Goal: Task Accomplishment & Management: Complete application form

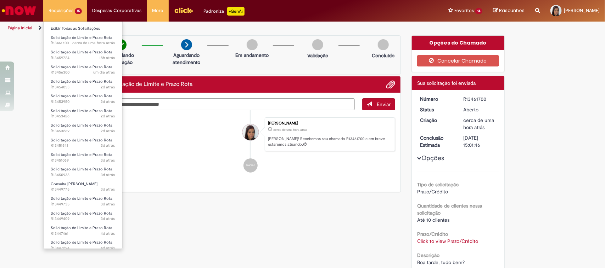
click at [61, 14] on li "Requisições 15 Exibir Todas as Solicitações Solicitação de Limite e Prazo Rota …" at bounding box center [65, 10] width 44 height 21
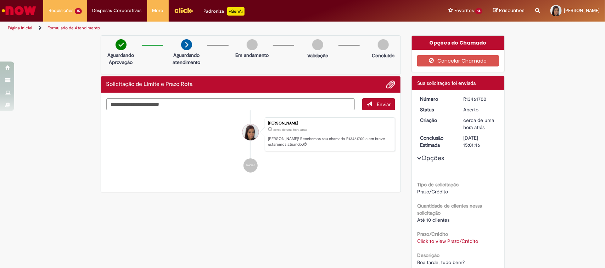
scroll to position [44, 0]
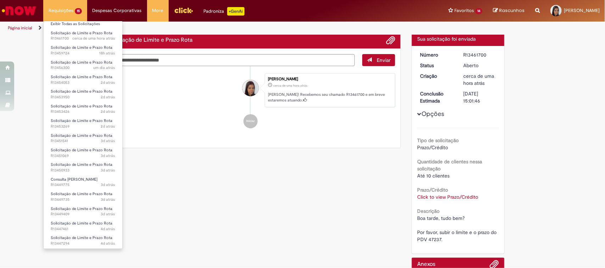
click at [80, 15] on li "Requisições 15 Exibir Todas as Solicitações Solicitação de Limite e Prazo Rota …" at bounding box center [65, 10] width 44 height 21
click at [89, 237] on span "Solicitação de Limite e Prazo Rota" at bounding box center [82, 238] width 62 height 5
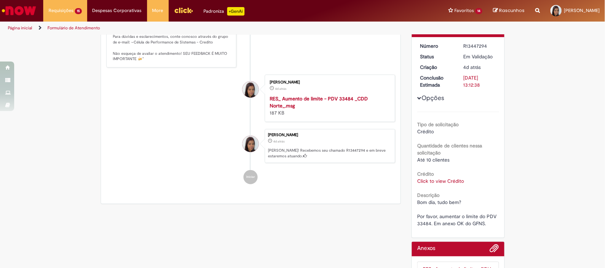
click at [430, 183] on link "Click to view Crédito" at bounding box center [440, 181] width 47 height 6
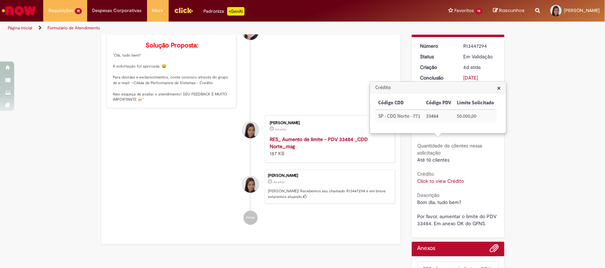
scroll to position [129, 0]
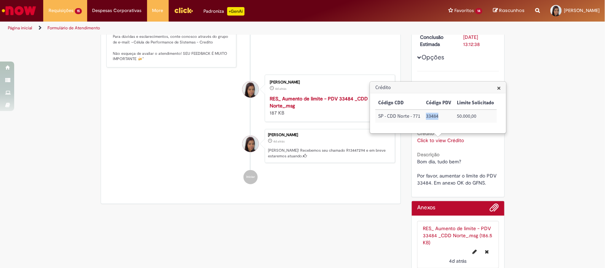
drag, startPoint x: 426, startPoint y: 118, endPoint x: 438, endPoint y: 119, distance: 12.1
click at [438, 119] on td "33484" at bounding box center [438, 116] width 31 height 13
copy td "33484"
click at [498, 87] on span "×" at bounding box center [499, 88] width 4 height 10
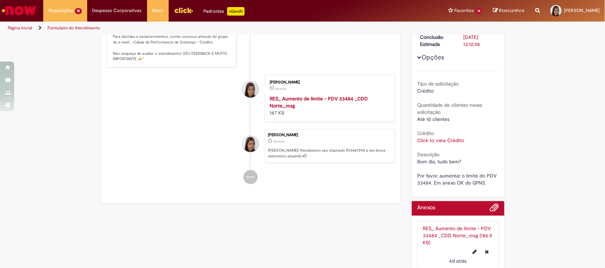
scroll to position [0, 0]
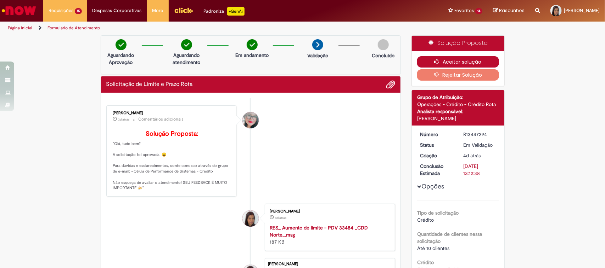
click at [472, 59] on button "Aceitar solução" at bounding box center [458, 61] width 82 height 11
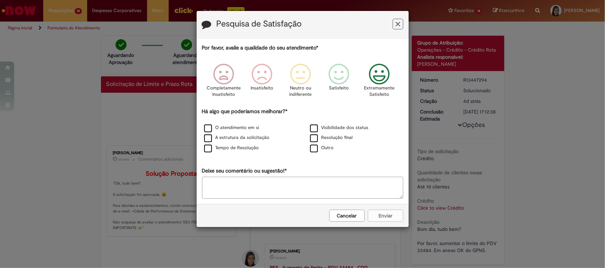
click at [379, 72] on icon "Feedback" at bounding box center [379, 74] width 27 height 21
drag, startPoint x: 316, startPoint y: 130, endPoint x: 316, endPoint y: 137, distance: 6.7
click at [316, 130] on label "Visibilidade dos status" at bounding box center [339, 128] width 58 height 7
click at [314, 141] on label "Resolução final" at bounding box center [331, 138] width 43 height 7
click at [254, 134] on div "A estrutura da solicitação" at bounding box center [250, 138] width 106 height 10
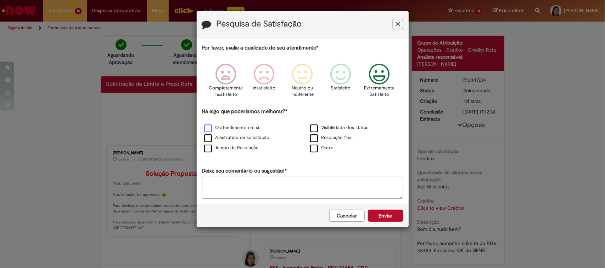
click at [254, 128] on label "O atendimento em si" at bounding box center [231, 128] width 55 height 7
click at [257, 137] on label "A estrutura da solicitação" at bounding box center [237, 138] width 66 height 7
click at [257, 146] on label "Tempo de Resolução" at bounding box center [231, 148] width 55 height 7
click at [390, 215] on button "Enviar" at bounding box center [385, 216] width 35 height 12
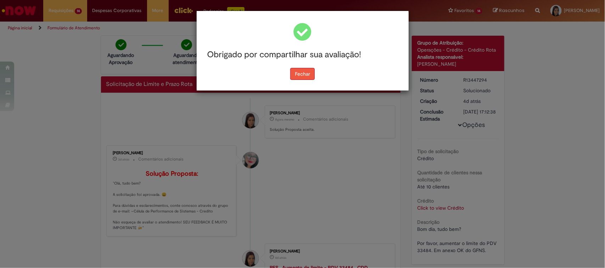
click at [294, 71] on button "Fechar" at bounding box center [302, 74] width 24 height 12
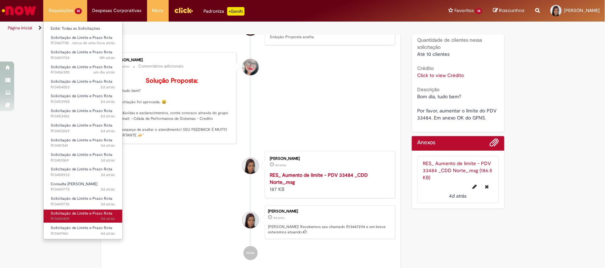
scroll to position [177, 0]
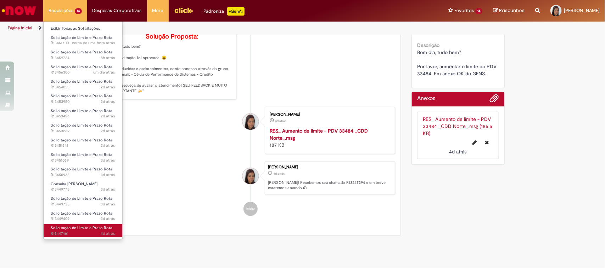
click at [72, 229] on span "Solicitação de Limite e Prazo Rota" at bounding box center [82, 228] width 62 height 5
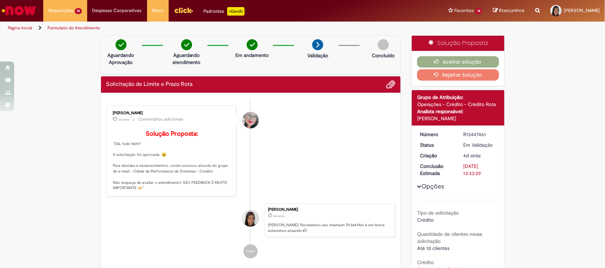
scroll to position [121, 0]
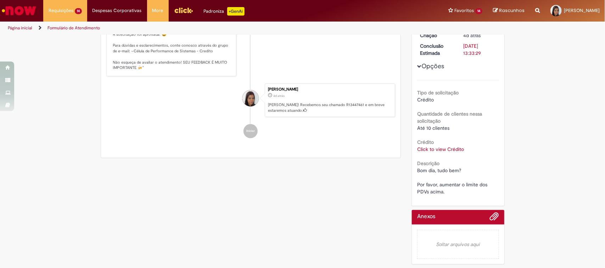
click at [445, 146] on link "Click to view Crédito" at bounding box center [440, 149] width 47 height 6
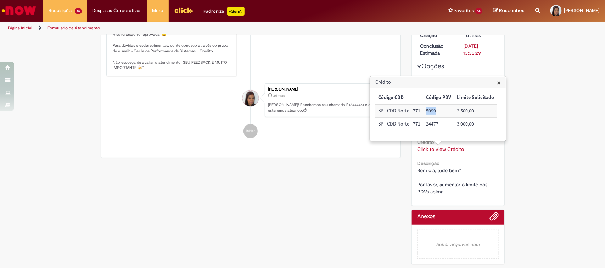
drag, startPoint x: 426, startPoint y: 111, endPoint x: 436, endPoint y: 110, distance: 10.3
click at [436, 110] on td "5099" at bounding box center [438, 110] width 31 height 13
copy td "5099"
drag, startPoint x: 426, startPoint y: 126, endPoint x: 440, endPoint y: 125, distance: 13.8
click at [440, 125] on td "24477" at bounding box center [438, 124] width 31 height 13
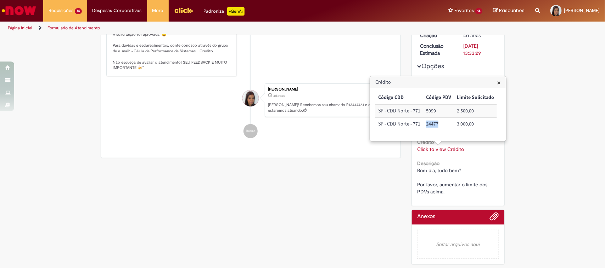
copy td "24477"
click at [497, 84] on span "×" at bounding box center [499, 83] width 4 height 10
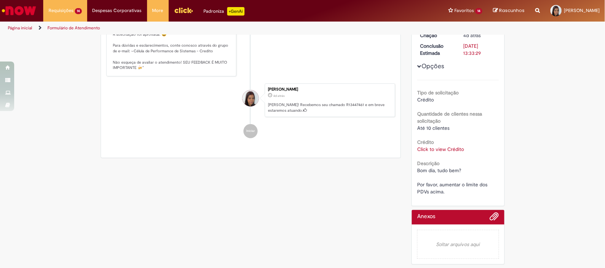
scroll to position [0, 0]
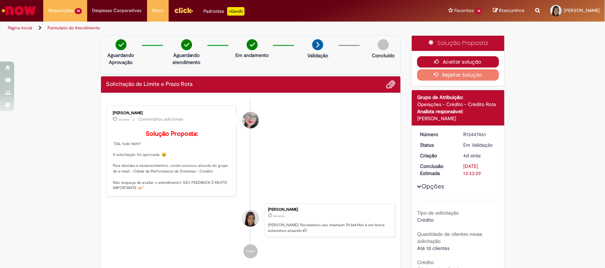
click at [466, 62] on button "Aceitar solução" at bounding box center [458, 61] width 82 height 11
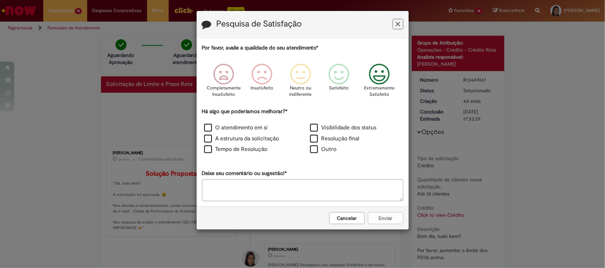
drag, startPoint x: 383, startPoint y: 72, endPoint x: 365, endPoint y: 94, distance: 29.0
click at [383, 72] on icon "Feedback" at bounding box center [379, 74] width 27 height 21
click at [312, 128] on label "Visibilidade dos status" at bounding box center [343, 128] width 67 height 8
click at [315, 138] on label "Resolução final" at bounding box center [335, 139] width 50 height 8
click at [233, 132] on label "O atendimento em si" at bounding box center [236, 128] width 64 height 8
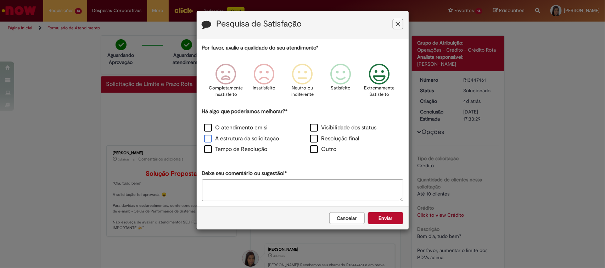
click at [237, 139] on label "A estrutura da solicitação" at bounding box center [241, 139] width 75 height 8
click at [240, 148] on label "Tempo de Resolução" at bounding box center [235, 150] width 63 height 8
click at [377, 218] on button "Enviar" at bounding box center [385, 219] width 35 height 12
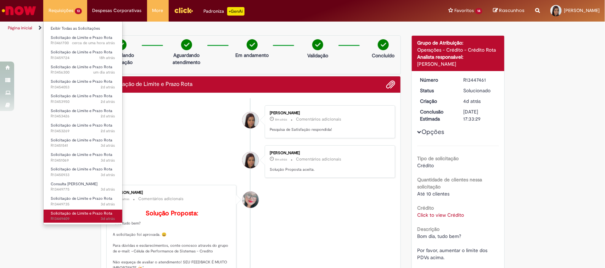
click at [76, 212] on span "Solicitação de Limite e Prazo Rota" at bounding box center [82, 213] width 62 height 5
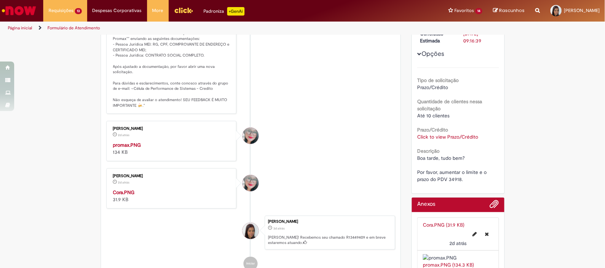
scroll to position [177, 0]
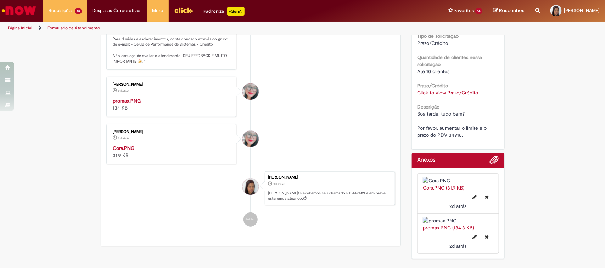
click at [196, 97] on img "Histórico de tíquete" at bounding box center [172, 97] width 118 height 0
click at [457, 90] on link "Click to view Prazo/Crédito" at bounding box center [447, 93] width 61 height 6
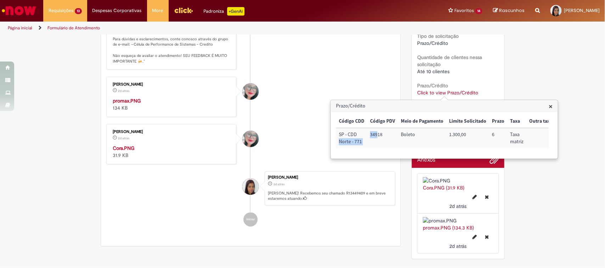
drag, startPoint x: 364, startPoint y: 138, endPoint x: 380, endPoint y: 140, distance: 15.7
click at [380, 140] on tr "SP - CDD Norte - 771 34918 [GEOGRAPHIC_DATA] 1.300,00 6 Taxa matriz" at bounding box center [445, 138] width 219 height 20
click at [379, 140] on td "34918" at bounding box center [382, 138] width 31 height 20
drag, startPoint x: 381, startPoint y: 136, endPoint x: 366, endPoint y: 130, distance: 17.3
click at [366, 130] on tr "SP - CDD Norte - 771 34918 [GEOGRAPHIC_DATA] 1.300,00 6 Taxa matriz" at bounding box center [445, 138] width 219 height 20
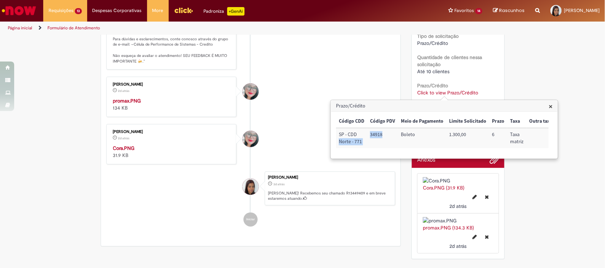
click at [381, 136] on td "34918" at bounding box center [382, 138] width 31 height 20
click at [383, 137] on td "34918" at bounding box center [382, 138] width 31 height 20
drag, startPoint x: 384, startPoint y: 137, endPoint x: 370, endPoint y: 135, distance: 14.3
click at [370, 135] on td "34918" at bounding box center [382, 138] width 31 height 20
copy td "34918"
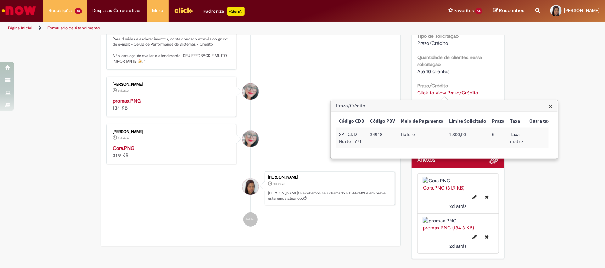
click at [531, 77] on div "Verificar Código de Barras Aguardando Aprovação Aguardando atendimento Em andam…" at bounding box center [302, 60] width 605 height 405
click at [270, 83] on ul "[PERSON_NAME] 2d atrás 2 dias atrás Comentários adicionais Solução Proposta: "O…" at bounding box center [250, 77] width 289 height 313
click at [539, 74] on div "Verificar Código de Barras Aguardando Aprovação Aguardando atendimento Em andam…" at bounding box center [302, 60] width 605 height 405
click at [552, 107] on span "×" at bounding box center [550, 107] width 4 height 10
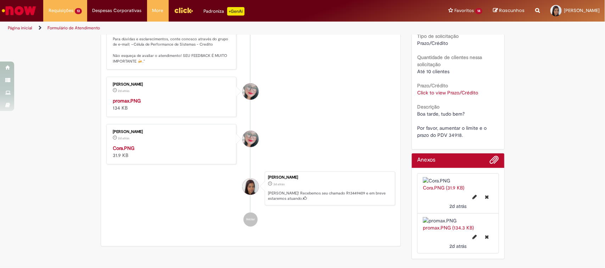
click at [467, 92] on link "Click to view Prazo/Crédito" at bounding box center [447, 93] width 61 height 6
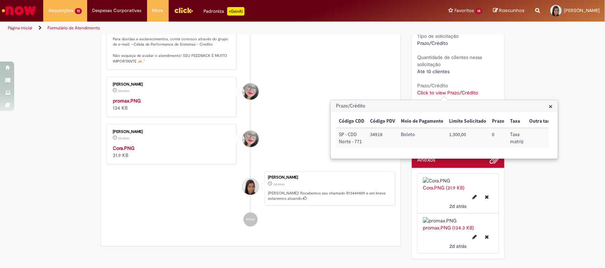
click at [550, 108] on span "×" at bounding box center [550, 107] width 4 height 10
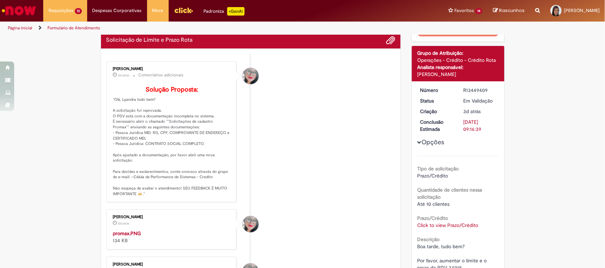
scroll to position [0, 0]
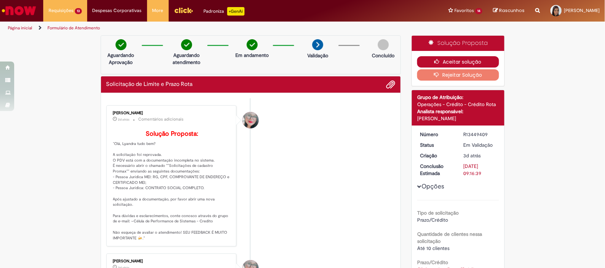
click at [463, 61] on button "Aceitar solução" at bounding box center [458, 61] width 82 height 11
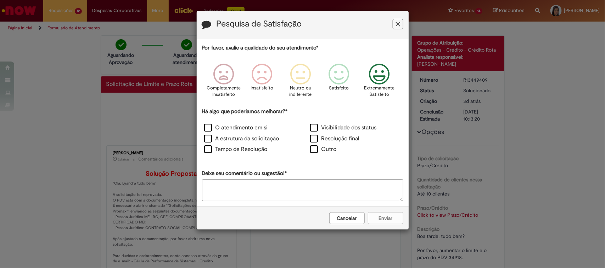
click at [381, 78] on icon "Feedback" at bounding box center [379, 74] width 27 height 21
click at [241, 136] on label "A estrutura da solicitação" at bounding box center [241, 139] width 75 height 8
click at [240, 128] on label "O atendimento em si" at bounding box center [236, 128] width 64 height 8
click at [243, 146] on label "Tempo de Resolução" at bounding box center [235, 150] width 63 height 8
click at [332, 128] on label "Visibilidade dos status" at bounding box center [343, 128] width 67 height 8
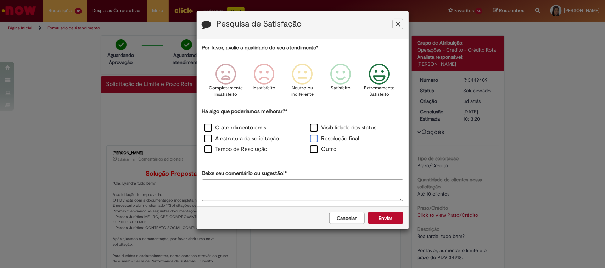
click at [332, 137] on label "Resolução final" at bounding box center [335, 139] width 50 height 8
click at [394, 215] on button "Enviar" at bounding box center [385, 219] width 35 height 12
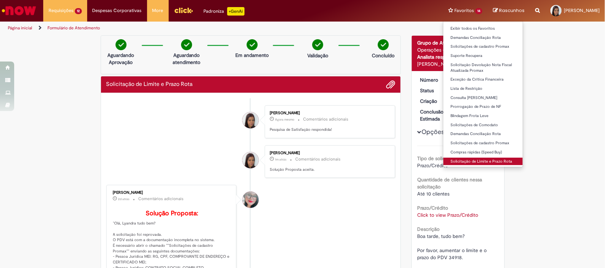
click at [462, 162] on link "Solicitação de Limite e Prazo Rota" at bounding box center [482, 162] width 79 height 8
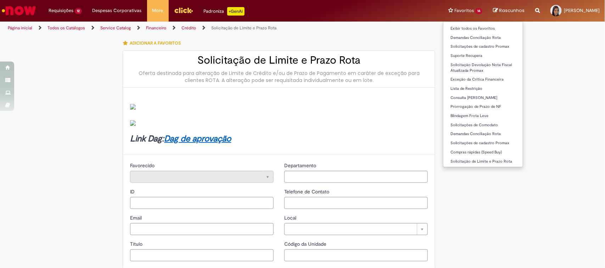
type input "********"
type input "**********"
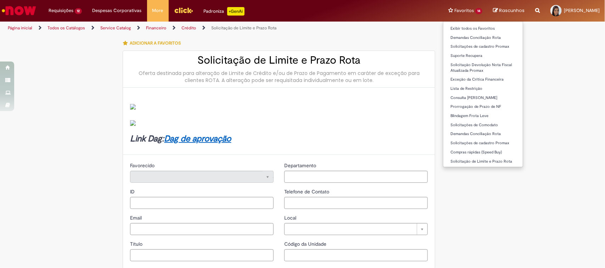
type input "****"
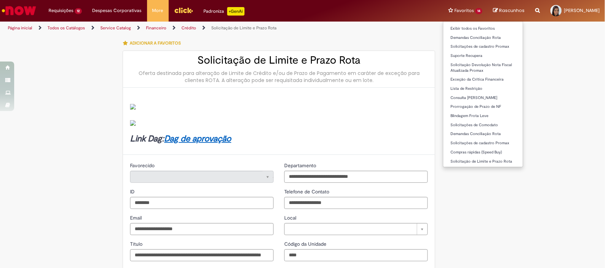
type input "**********"
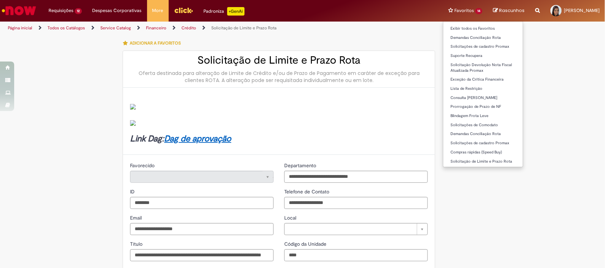
type input "**********"
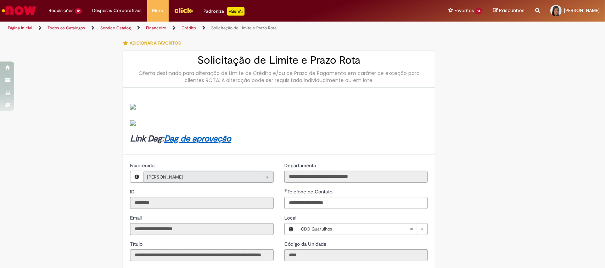
scroll to position [133, 0]
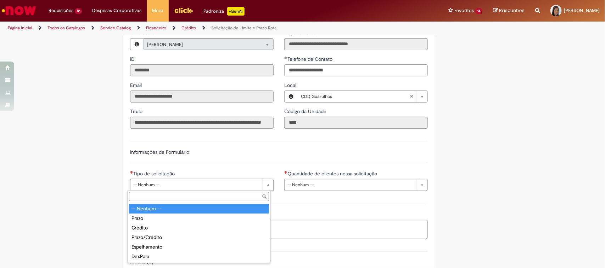
drag, startPoint x: 273, startPoint y: 149, endPoint x: 190, endPoint y: 138, distance: 83.9
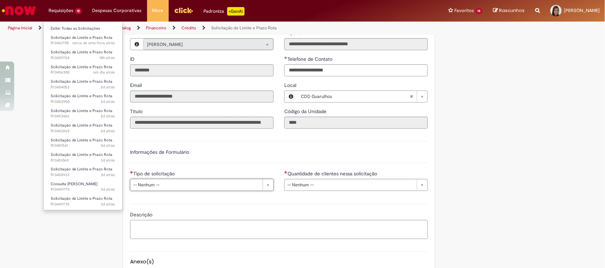
click at [72, 10] on li "Requisições 12 Exibir Todas as Solicitações Solicitação de Limite e Prazo Rota …" at bounding box center [65, 10] width 44 height 21
click at [85, 200] on span "Solicitação de Limite e Prazo Rota" at bounding box center [82, 198] width 62 height 5
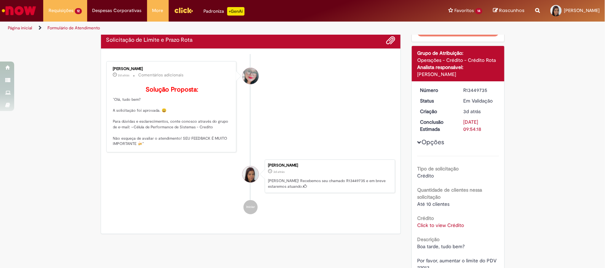
scroll to position [85, 0]
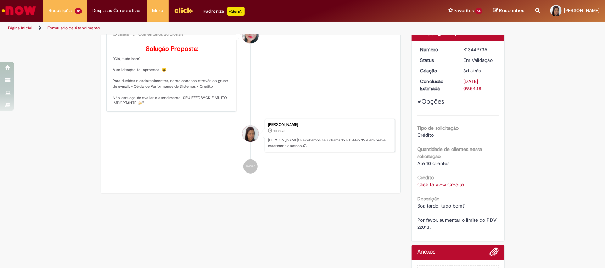
click at [426, 224] on span "Boa tarde, tudo bem? Por favor, aumentar o limite do PDV 22013." at bounding box center [457, 217] width 81 height 28
click at [433, 187] on link "Click to view Crédito" at bounding box center [440, 185] width 47 height 6
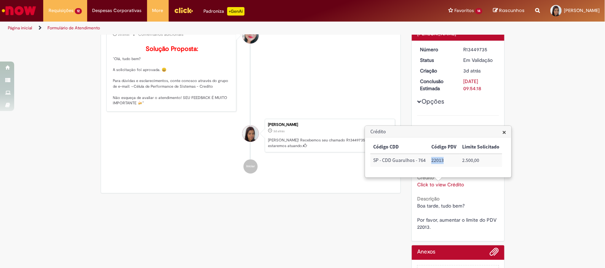
drag, startPoint x: 434, startPoint y: 163, endPoint x: 443, endPoint y: 163, distance: 8.9
click at [443, 163] on td "22013" at bounding box center [443, 160] width 31 height 13
copy td "22013"
click at [502, 135] on span "×" at bounding box center [504, 133] width 4 height 10
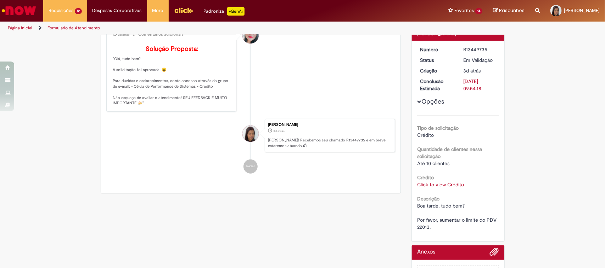
scroll to position [0, 0]
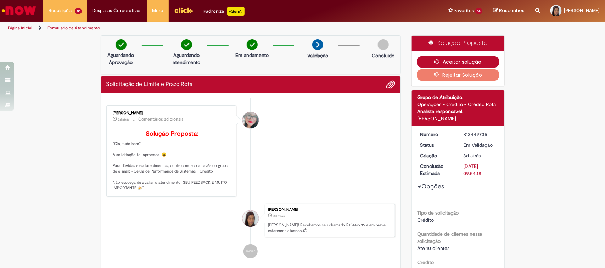
click at [436, 61] on icon "button" at bounding box center [438, 61] width 9 height 5
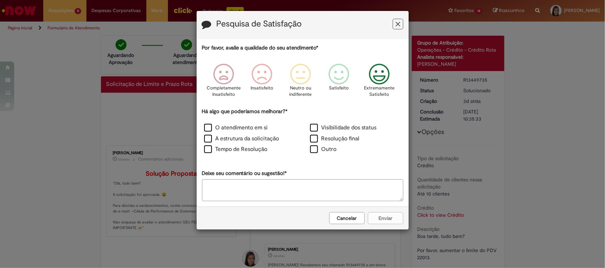
drag, startPoint x: 376, startPoint y: 72, endPoint x: 371, endPoint y: 80, distance: 9.9
click at [377, 72] on icon "Feedback" at bounding box center [379, 74] width 27 height 21
click at [253, 132] on label "O atendimento em si" at bounding box center [236, 128] width 64 height 8
click at [253, 126] on label "O atendimento em si" at bounding box center [236, 128] width 64 height 8
click at [253, 130] on label "O atendimento em si" at bounding box center [236, 128] width 64 height 8
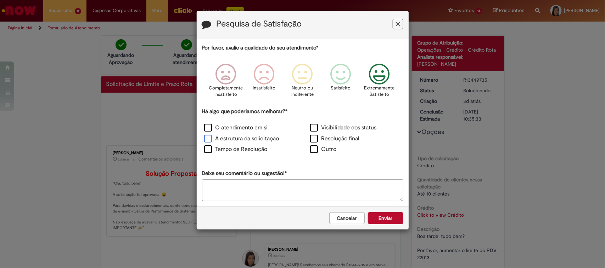
click at [254, 138] on label "A estrutura da solicitação" at bounding box center [241, 139] width 75 height 8
click at [254, 148] on label "Tempo de Resolução" at bounding box center [235, 150] width 63 height 8
click at [332, 124] on div "Visibilidade dos status" at bounding box center [355, 128] width 106 height 11
click at [331, 138] on label "Resolução final" at bounding box center [335, 139] width 50 height 8
click at [330, 129] on label "Visibilidade dos status" at bounding box center [343, 128] width 67 height 8
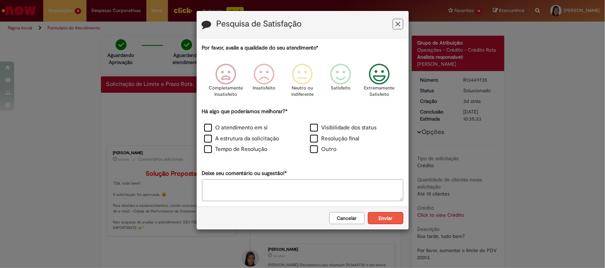
click at [385, 216] on button "Enviar" at bounding box center [385, 219] width 35 height 12
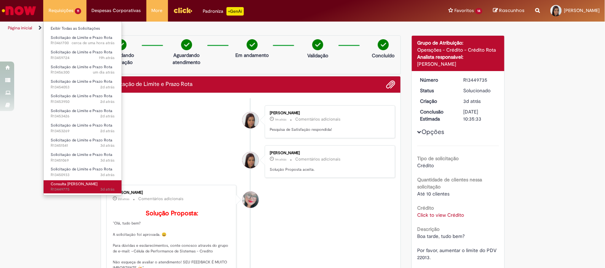
click at [78, 184] on span "Consulta [PERSON_NAME]" at bounding box center [74, 184] width 47 height 5
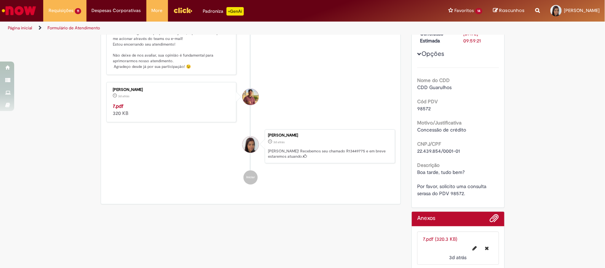
scroll to position [89, 0]
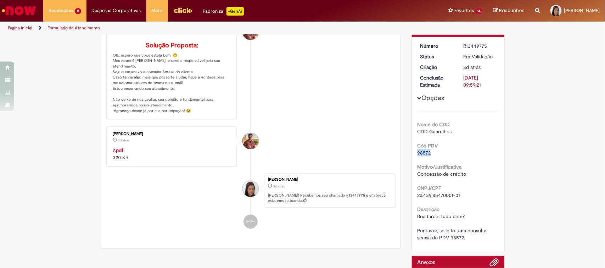
drag, startPoint x: 411, startPoint y: 150, endPoint x: 428, endPoint y: 154, distance: 17.2
click at [428, 154] on div "Número R13449775 Status Em [GEOGRAPHIC_DATA] Criação 3d atrás 3 dias atrás Conc…" at bounding box center [458, 144] width 92 height 215
copy span "98572"
click at [116, 154] on strong "7.pdf" at bounding box center [118, 150] width 11 height 6
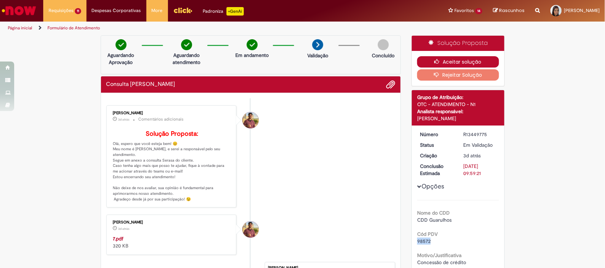
click at [459, 59] on button "Aceitar solução" at bounding box center [458, 61] width 82 height 11
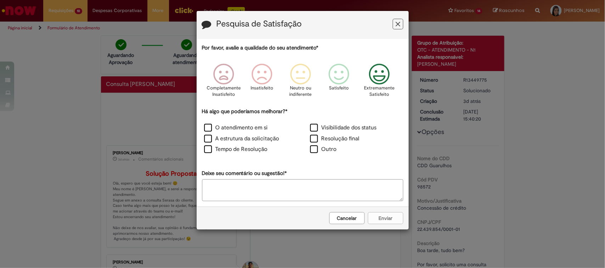
click at [380, 74] on icon "Feedback" at bounding box center [379, 74] width 27 height 21
click at [311, 131] on label "Visibilidade dos status" at bounding box center [343, 128] width 67 height 8
click at [313, 138] on label "Resolução final" at bounding box center [335, 139] width 50 height 8
click at [261, 130] on label "O atendimento em si" at bounding box center [236, 128] width 64 height 8
click at [260, 136] on label "A estrutura da solicitação" at bounding box center [241, 139] width 75 height 8
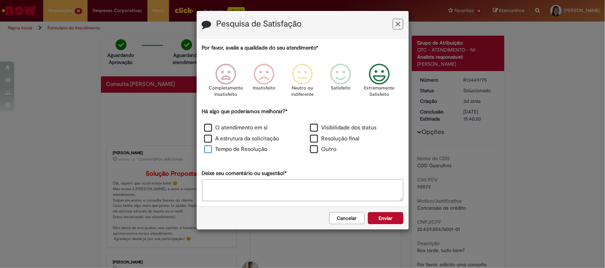
click at [254, 149] on label "Tempo de Resolução" at bounding box center [235, 150] width 63 height 8
click at [391, 217] on button "Enviar" at bounding box center [385, 219] width 35 height 12
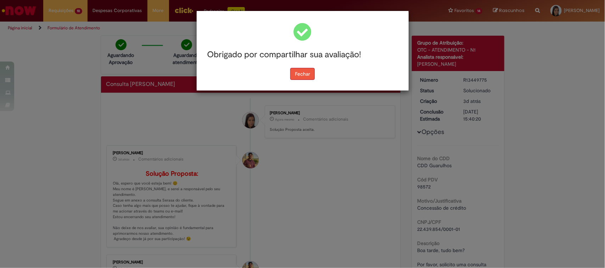
click at [301, 76] on button "Fechar" at bounding box center [302, 74] width 24 height 12
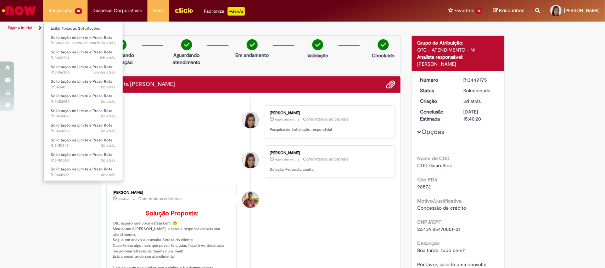
click at [87, 165] on li "Solicitação de Limite e Prazo Rota 3d atrás 3 dias atrás R13450933" at bounding box center [83, 171] width 79 height 15
click at [75, 166] on link "Solicitação de Limite e Prazo Rota 3d atrás 3 dias atrás R13450933" at bounding box center [83, 172] width 79 height 13
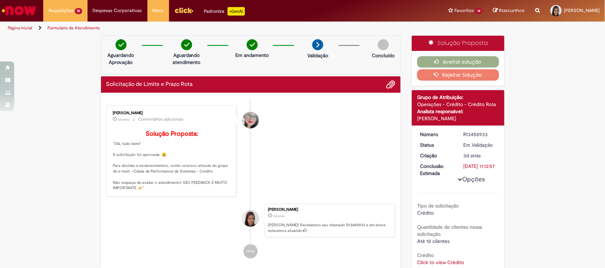
scroll to position [121, 0]
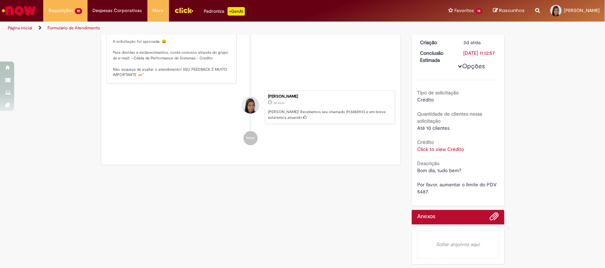
click at [449, 151] on link "Click to view Crédito" at bounding box center [440, 149] width 47 height 6
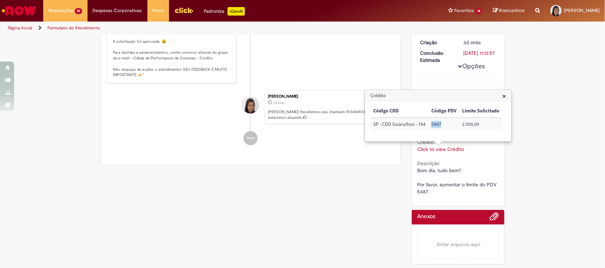
drag, startPoint x: 431, startPoint y: 125, endPoint x: 440, endPoint y: 126, distance: 9.7
click at [440, 126] on td "5487" at bounding box center [443, 124] width 31 height 13
copy td "5487"
click at [502, 98] on span "×" at bounding box center [504, 96] width 4 height 10
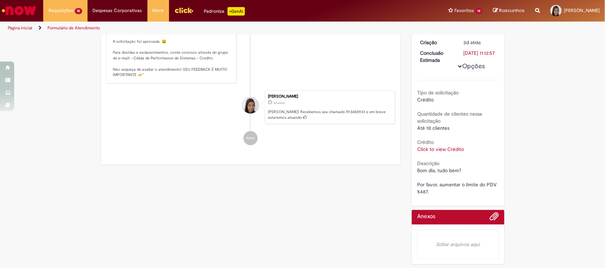
scroll to position [0, 0]
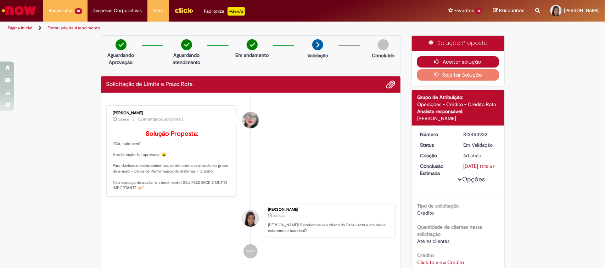
click at [466, 63] on button "Aceitar solução" at bounding box center [458, 61] width 82 height 11
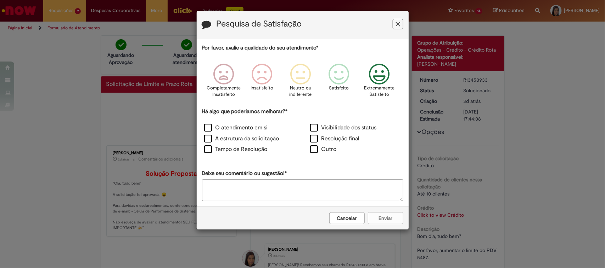
click at [380, 80] on icon "Feedback" at bounding box center [379, 74] width 27 height 21
click at [327, 132] on label "Visibilidade dos status" at bounding box center [343, 128] width 67 height 8
click at [330, 136] on label "Resolução final" at bounding box center [335, 139] width 50 height 8
click at [236, 129] on label "O atendimento em si" at bounding box center [236, 128] width 64 height 8
click at [234, 138] on label "A estrutura da solicitação" at bounding box center [241, 139] width 75 height 8
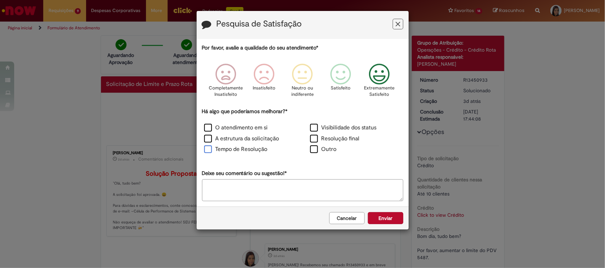
click at [238, 151] on label "Tempo de Resolução" at bounding box center [235, 150] width 63 height 8
click at [377, 218] on button "Enviar" at bounding box center [385, 219] width 35 height 12
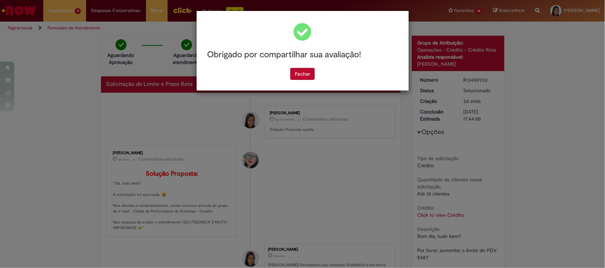
click at [303, 66] on div "Obrigado por compartilhar sua avaliação!" at bounding box center [302, 55] width 201 height 26
click at [303, 73] on button "Fechar" at bounding box center [302, 74] width 24 height 12
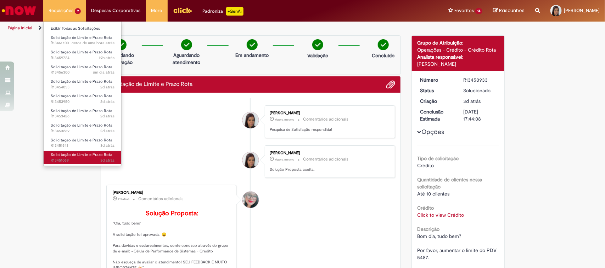
click at [85, 153] on span "Solicitação de Limite e Prazo Rota" at bounding box center [82, 154] width 62 height 5
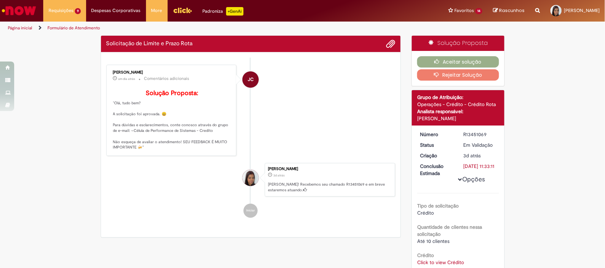
scroll to position [121, 0]
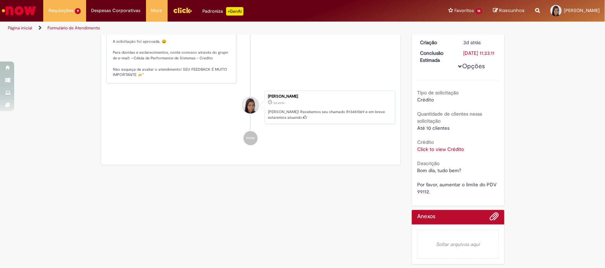
click at [441, 146] on link "Click to view Crédito" at bounding box center [440, 149] width 47 height 6
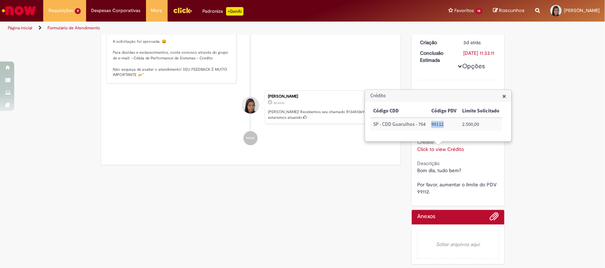
drag, startPoint x: 431, startPoint y: 125, endPoint x: 448, endPoint y: 126, distance: 17.4
click at [448, 126] on td "99112" at bounding box center [443, 124] width 31 height 13
copy td "99112"
click at [505, 96] on h3 "Crédito" at bounding box center [438, 95] width 146 height 11
click at [505, 95] on h3 "Crédito" at bounding box center [438, 95] width 146 height 11
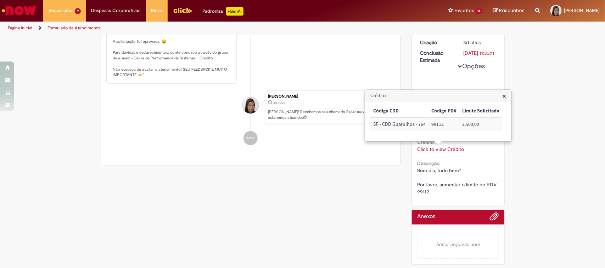
click at [502, 98] on span "×" at bounding box center [504, 96] width 4 height 10
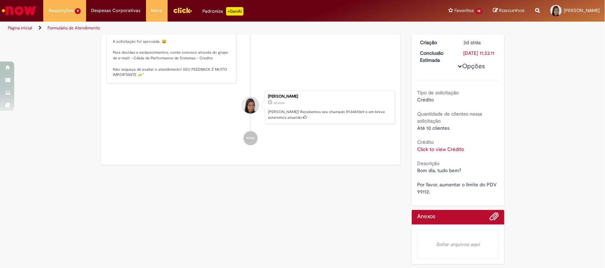
scroll to position [0, 0]
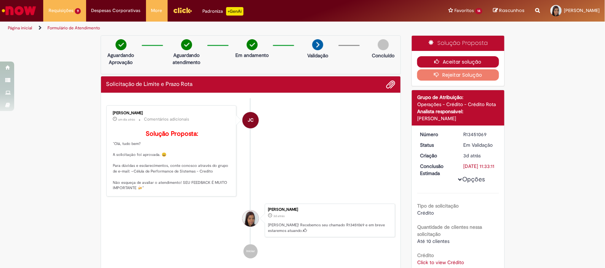
click at [474, 61] on button "Aceitar solução" at bounding box center [458, 61] width 82 height 11
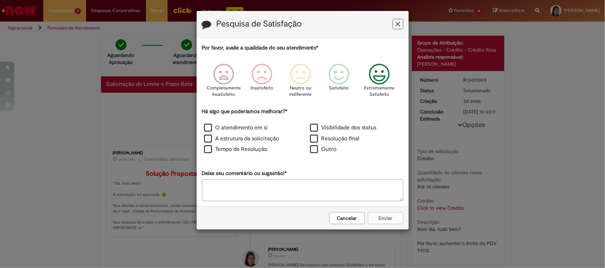
click at [371, 78] on icon "Feedback" at bounding box center [379, 74] width 27 height 21
click at [233, 125] on label "O atendimento em si" at bounding box center [236, 128] width 64 height 8
click at [233, 138] on label "A estrutura da solicitação" at bounding box center [241, 139] width 75 height 8
click at [236, 143] on div "A estrutura da solicitação" at bounding box center [249, 140] width 104 height 10
click at [240, 150] on label "Tempo de Resolução" at bounding box center [235, 150] width 63 height 8
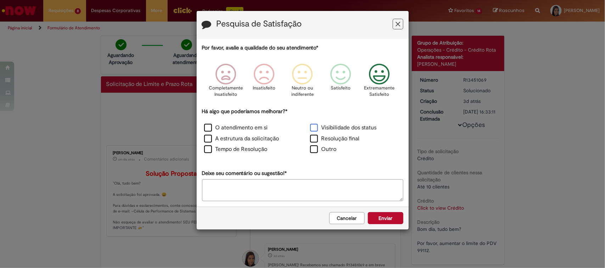
click at [324, 128] on label "Visibilidade dos status" at bounding box center [343, 128] width 67 height 8
click at [329, 137] on label "Resolução final" at bounding box center [335, 139] width 50 height 8
click at [389, 218] on button "Enviar" at bounding box center [385, 219] width 35 height 12
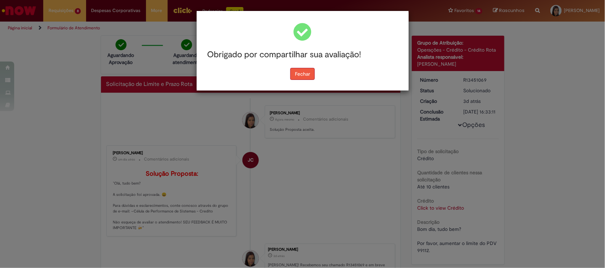
click at [297, 80] on button "Fechar" at bounding box center [302, 74] width 24 height 12
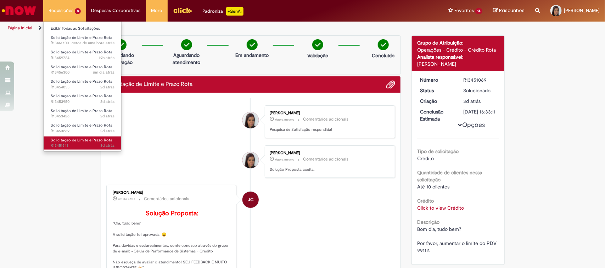
click at [92, 142] on span "Solicitação de Limite e Prazo Rota" at bounding box center [82, 140] width 62 height 5
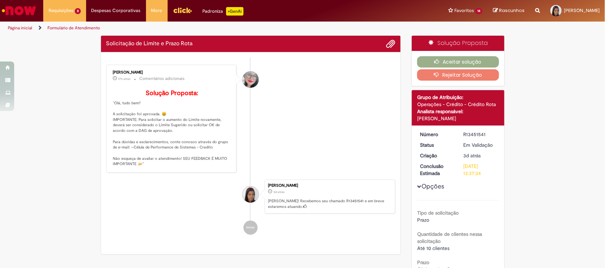
scroll to position [121, 0]
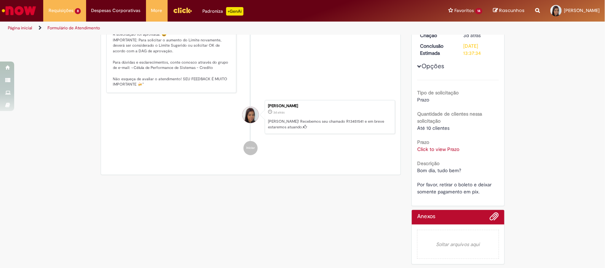
click at [442, 166] on div "Descrição Bom dia, tudo bem? Por favor, retirar o boleto e deixar somente pagam…" at bounding box center [458, 176] width 82 height 37
click at [442, 168] on span "Bom dia, tudo bem? Por favor, retirar o boleto e deixar somente pagamento em pi…" at bounding box center [455, 182] width 76 height 28
click at [443, 170] on span "Bom dia, tudo bem? Por favor, retirar o boleto e deixar somente pagamento em pi…" at bounding box center [455, 182] width 76 height 28
click at [448, 146] on link "Click to view Prazo" at bounding box center [438, 149] width 42 height 6
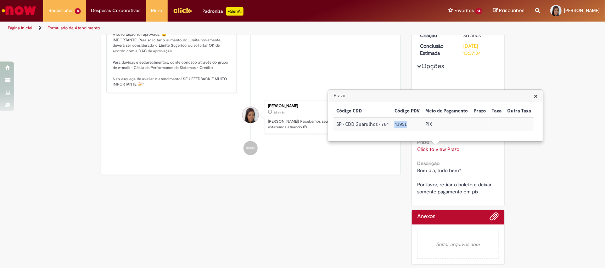
drag, startPoint x: 392, startPoint y: 126, endPoint x: 406, endPoint y: 128, distance: 13.9
click at [406, 128] on td "41951" at bounding box center [406, 124] width 31 height 13
copy td "41951"
click at [537, 97] on h3 "Prazo" at bounding box center [435, 95] width 214 height 11
click at [536, 96] on span "×" at bounding box center [535, 96] width 4 height 10
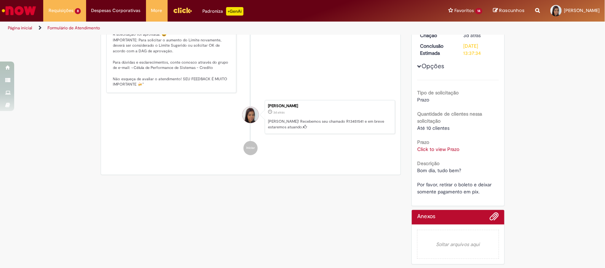
scroll to position [0, 0]
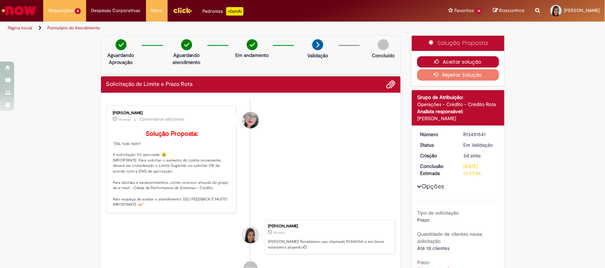
click at [468, 61] on button "Aceitar solução" at bounding box center [458, 61] width 82 height 11
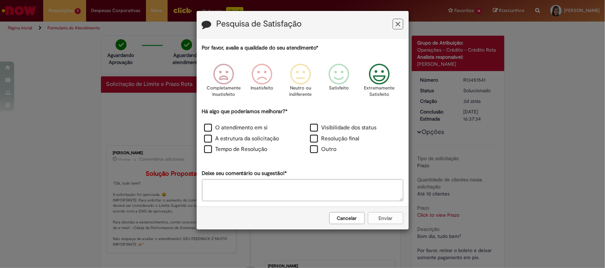
click at [384, 77] on icon "Feedback" at bounding box center [379, 74] width 27 height 21
click at [360, 128] on label "Visibilidade dos status" at bounding box center [343, 128] width 67 height 8
click at [348, 138] on label "Resolução final" at bounding box center [335, 139] width 50 height 8
click at [229, 128] on label "O atendimento em si" at bounding box center [236, 128] width 64 height 8
click at [226, 138] on label "A estrutura da solicitação" at bounding box center [241, 139] width 75 height 8
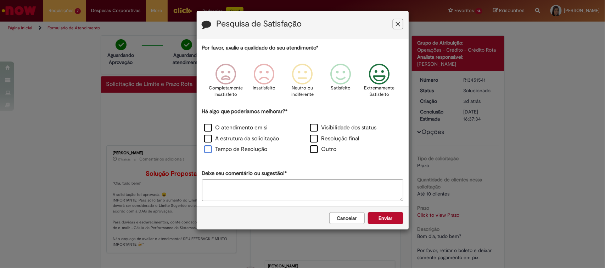
click at [229, 149] on label "Tempo de Resolução" at bounding box center [235, 150] width 63 height 8
click at [381, 220] on button "Enviar" at bounding box center [385, 219] width 35 height 12
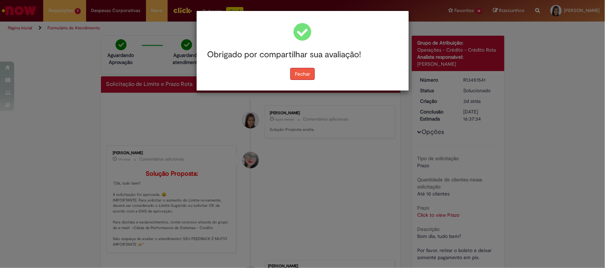
click at [310, 70] on button "Fechar" at bounding box center [302, 74] width 24 height 12
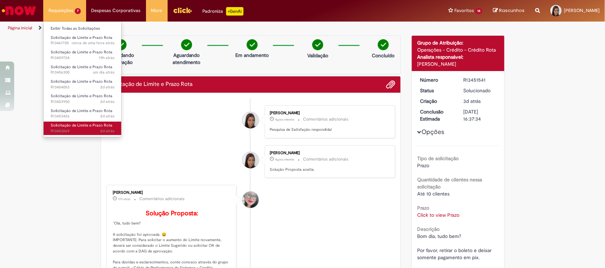
click at [73, 126] on span "Solicitação de Limite e Prazo Rota" at bounding box center [82, 125] width 62 height 5
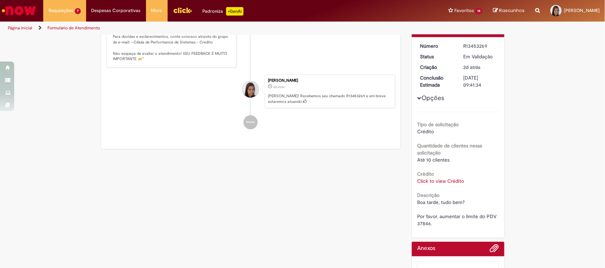
click at [450, 182] on link "Click to view Crédito" at bounding box center [440, 181] width 47 height 6
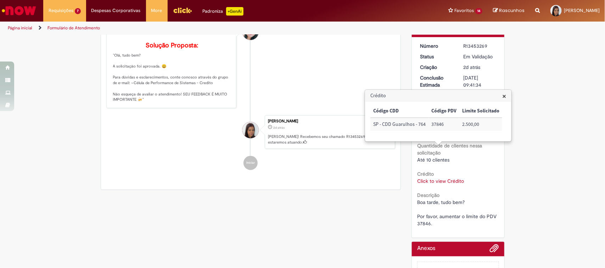
scroll to position [121, 0]
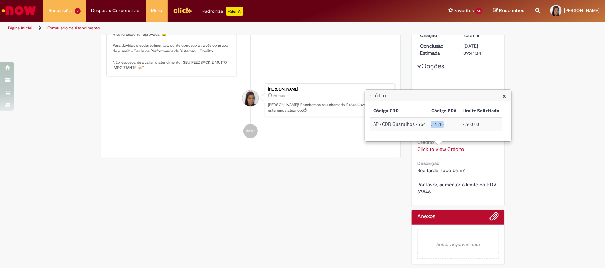
drag, startPoint x: 429, startPoint y: 124, endPoint x: 444, endPoint y: 126, distance: 14.6
click at [444, 126] on td "37846" at bounding box center [443, 124] width 31 height 13
copy td "37846"
click at [502, 98] on span "×" at bounding box center [504, 96] width 4 height 10
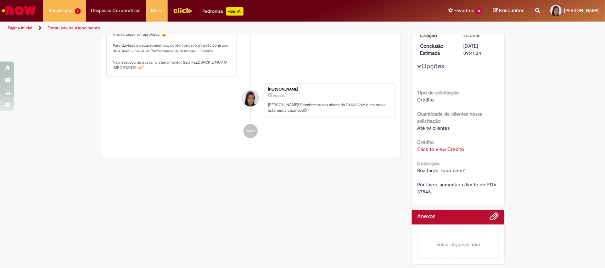
scroll to position [0, 0]
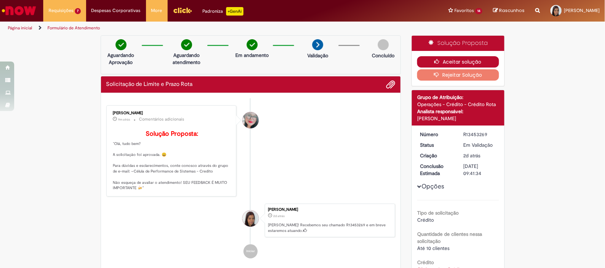
click at [450, 62] on button "Aceitar solução" at bounding box center [458, 61] width 82 height 11
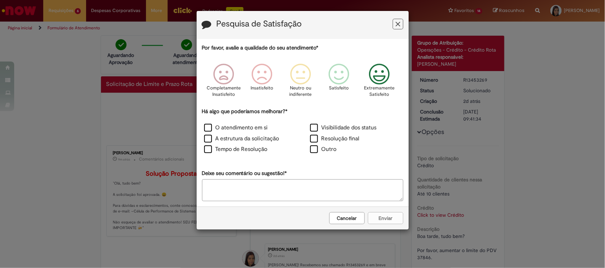
click at [373, 80] on icon "Feedback" at bounding box center [379, 74] width 27 height 21
click at [312, 131] on label "Visibilidade dos status" at bounding box center [343, 128] width 67 height 8
click at [313, 140] on label "Resolução final" at bounding box center [335, 139] width 50 height 8
click at [265, 130] on label "O atendimento em si" at bounding box center [236, 128] width 64 height 8
click at [261, 141] on label "A estrutura da solicitação" at bounding box center [241, 139] width 75 height 8
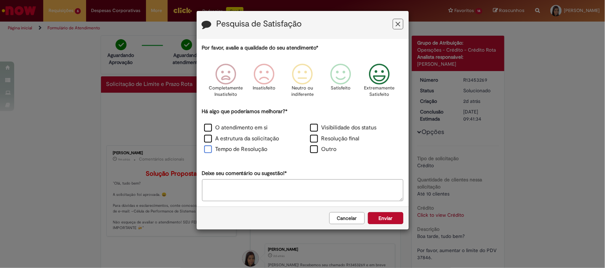
click at [259, 149] on label "Tempo de Resolução" at bounding box center [235, 150] width 63 height 8
click at [386, 221] on button "Enviar" at bounding box center [385, 219] width 35 height 12
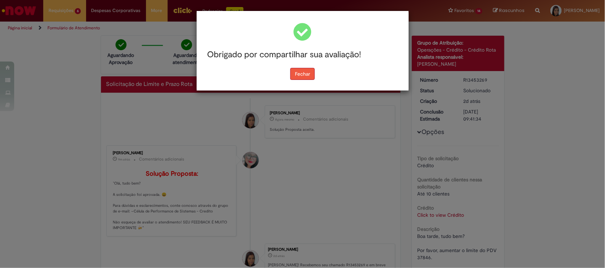
click at [296, 73] on button "Fechar" at bounding box center [302, 74] width 24 height 12
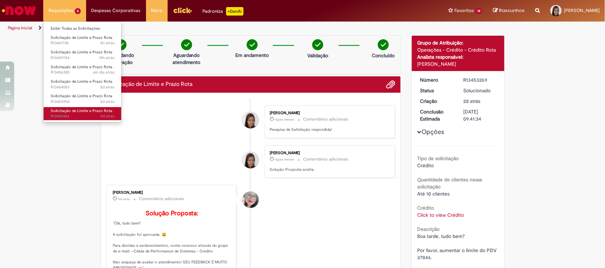
click at [78, 108] on span "Solicitação de Limite e Prazo Rota" at bounding box center [82, 110] width 62 height 5
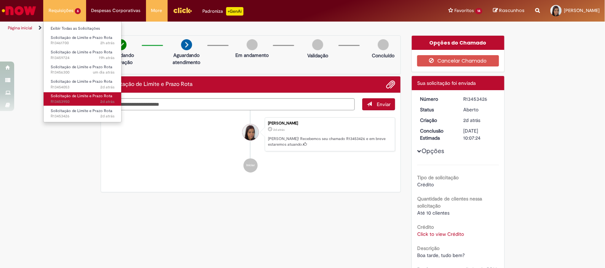
click at [87, 100] on span "2d atrás 2 dias atrás R13453950" at bounding box center [83, 102] width 64 height 6
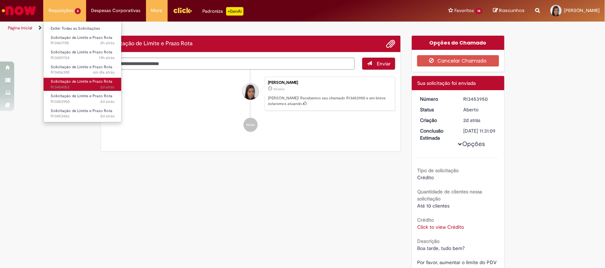
click at [88, 81] on span "Solicitação de Limite e Prazo Rota" at bounding box center [82, 81] width 62 height 5
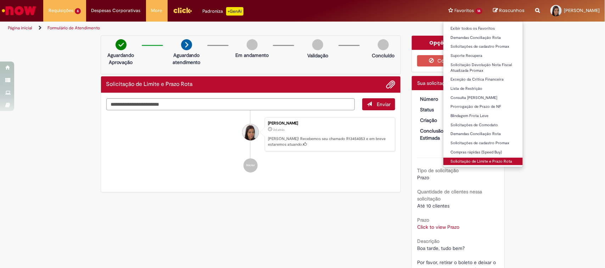
click at [475, 158] on link "Solicitação de Limite e Prazo Rota" at bounding box center [482, 162] width 79 height 8
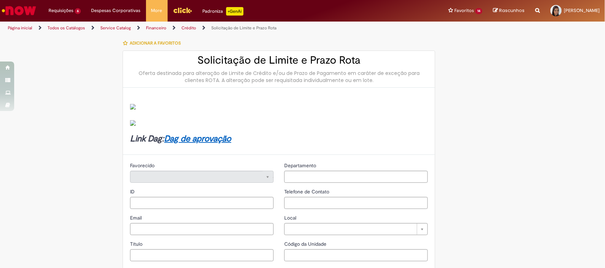
type input "********"
type input "**********"
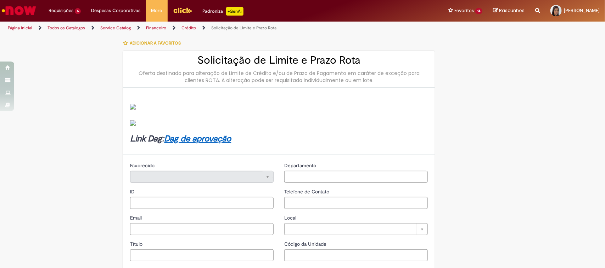
type input "****"
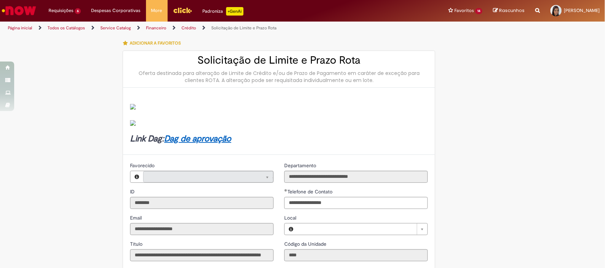
type input "**********"
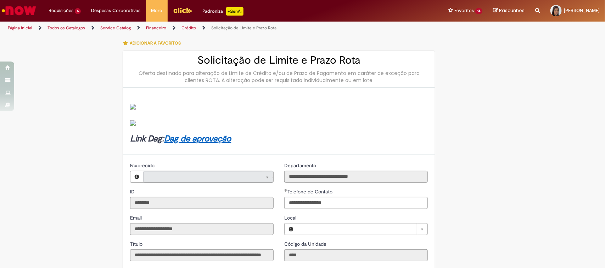
type input "**********"
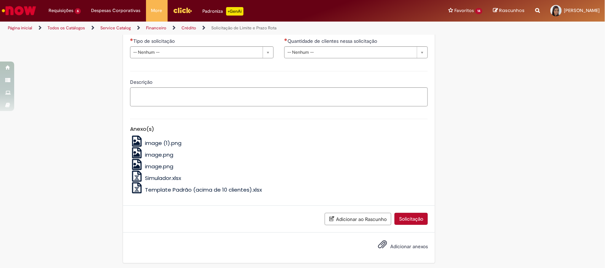
scroll to position [177, 0]
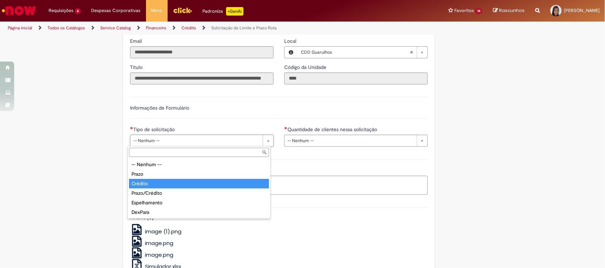
type input "*******"
select select "*******"
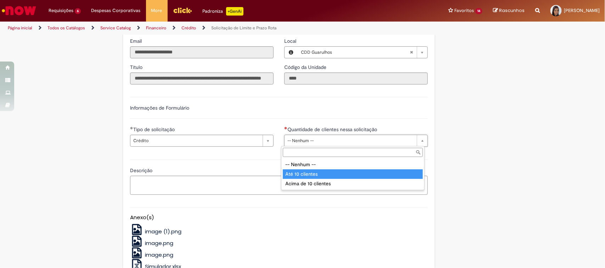
type input "**********"
select select "*********"
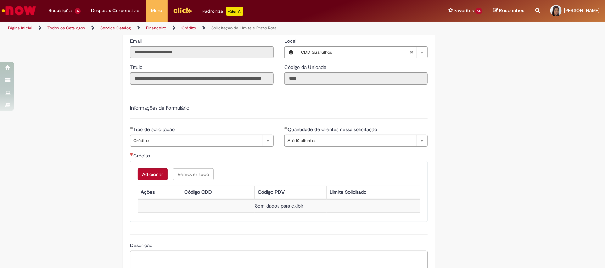
click at [156, 176] on button "Adicionar" at bounding box center [152, 175] width 30 height 12
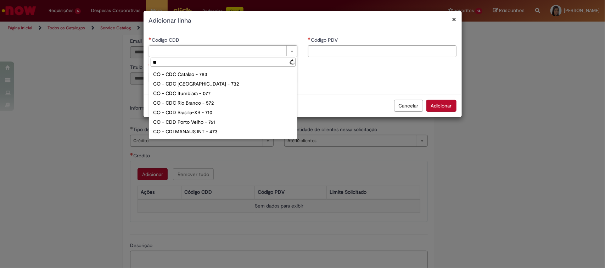
type input "***"
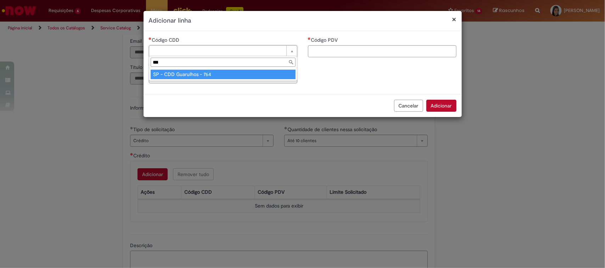
type input "**********"
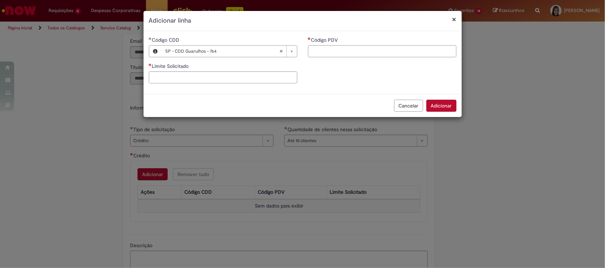
click at [406, 48] on input "Código PDV" at bounding box center [382, 51] width 148 height 12
paste input "*****"
type input "*****"
click at [222, 79] on input "Limite Solicitado" at bounding box center [223, 78] width 148 height 12
type input "********"
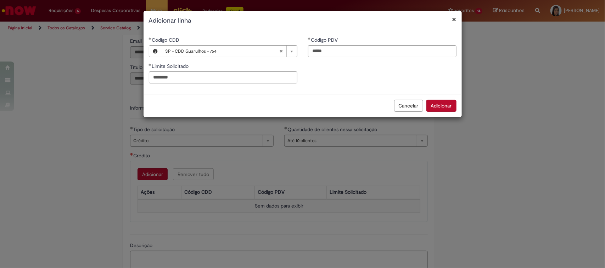
click at [344, 77] on div "**********" at bounding box center [302, 62] width 318 height 52
drag, startPoint x: 438, startPoint y: 102, endPoint x: 433, endPoint y: 103, distance: 5.1
click at [439, 102] on button "Adicionar" at bounding box center [441, 106] width 30 height 12
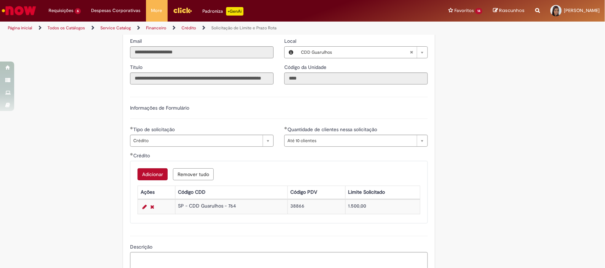
click at [137, 175] on button "Adicionar" at bounding box center [152, 175] width 30 height 12
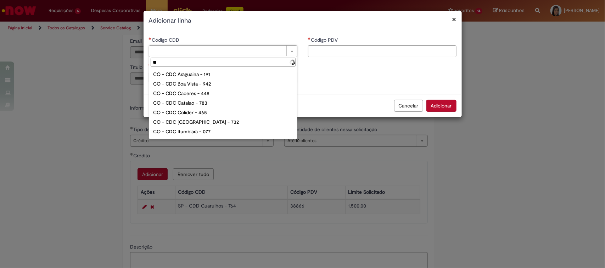
type input "***"
type input "**********"
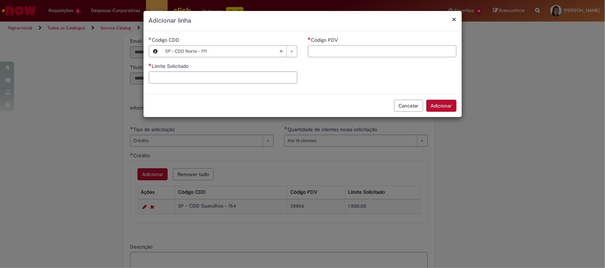
click at [325, 47] on input "Código PDV" at bounding box center [382, 51] width 148 height 12
paste input "****"
type input "****"
click at [288, 73] on input "Limite Solicitado" at bounding box center [223, 78] width 148 height 12
type input "********"
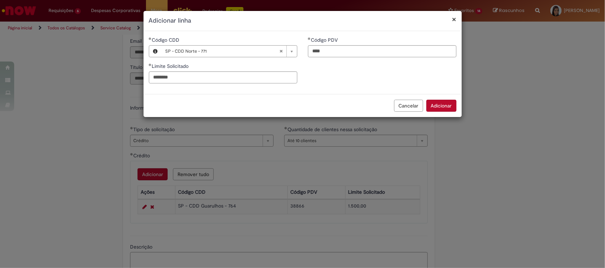
drag, startPoint x: 348, startPoint y: 77, endPoint x: 355, endPoint y: 79, distance: 7.3
click at [350, 78] on div "**********" at bounding box center [302, 62] width 318 height 52
click at [442, 103] on button "Adicionar" at bounding box center [441, 106] width 30 height 12
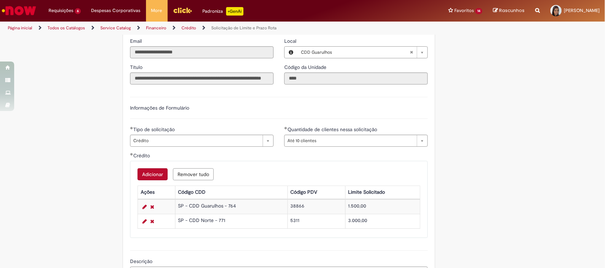
click at [139, 181] on button "Adicionar" at bounding box center [152, 175] width 30 height 12
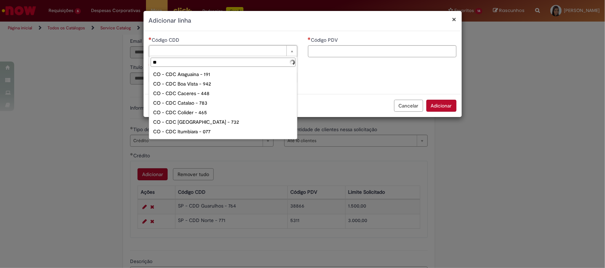
type input "***"
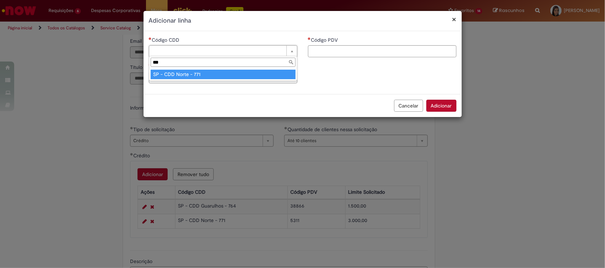
type input "**********"
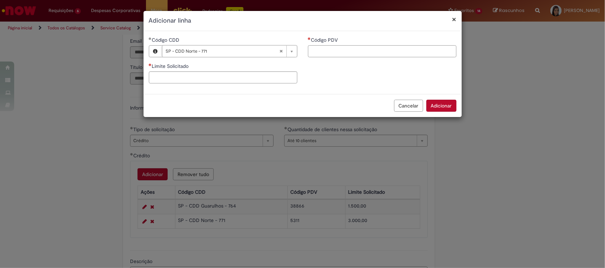
click at [323, 52] on input "Código PDV" at bounding box center [382, 51] width 148 height 12
paste input "*****"
type input "*****"
click at [269, 84] on div "**********" at bounding box center [222, 62] width 159 height 52
click at [269, 78] on input "Limite Solicitado" at bounding box center [223, 78] width 148 height 12
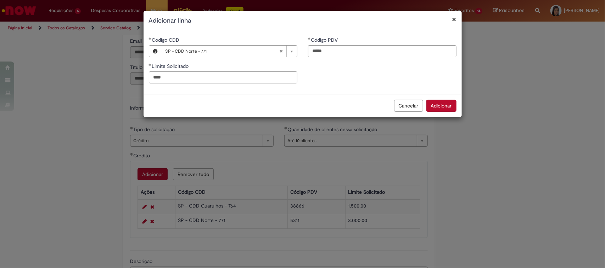
type input "********"
click at [338, 74] on div "**********" at bounding box center [302, 62] width 318 height 52
click at [432, 110] on button "Adicionar" at bounding box center [441, 106] width 30 height 12
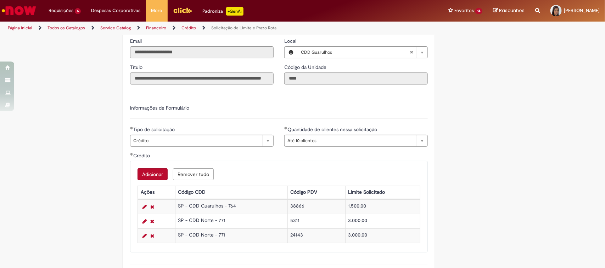
click at [140, 170] on button "Adicionar" at bounding box center [152, 175] width 30 height 12
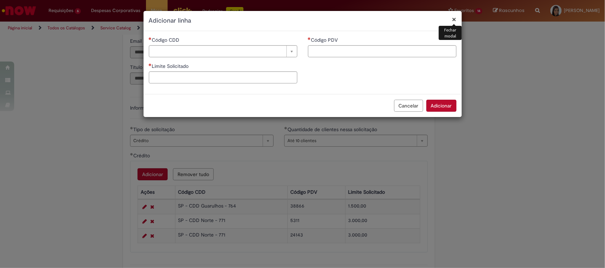
click at [215, 45] on div "Código CDD Pesquisar usando lista Código CDD" at bounding box center [223, 46] width 148 height 21
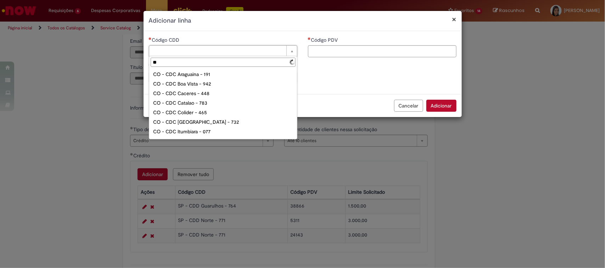
type input "***"
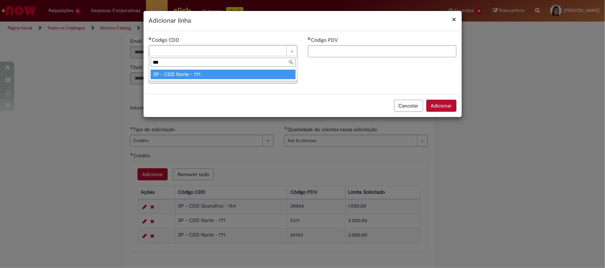
type input "**********"
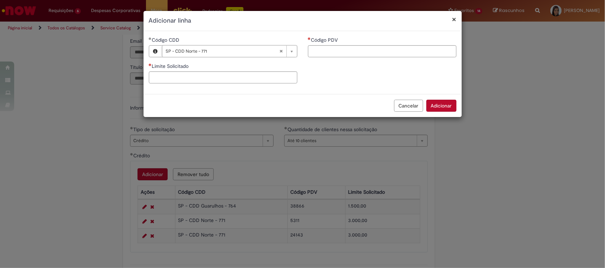
click at [360, 56] on div "**********" at bounding box center [302, 62] width 318 height 63
click at [359, 54] on input "Código PDV" at bounding box center [382, 51] width 148 height 12
paste input "*****"
type input "*****"
click at [278, 79] on input "Limite Solicitado" at bounding box center [223, 78] width 148 height 12
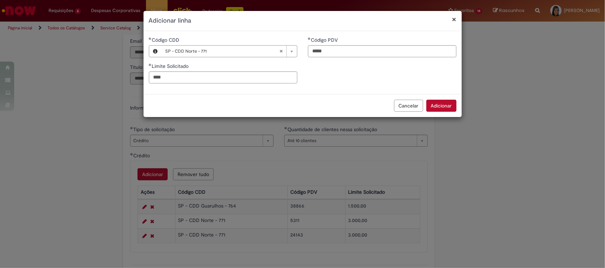
type input "********"
click at [394, 75] on div "**********" at bounding box center [302, 62] width 318 height 52
click at [439, 108] on button "Adicionar" at bounding box center [441, 106] width 30 height 12
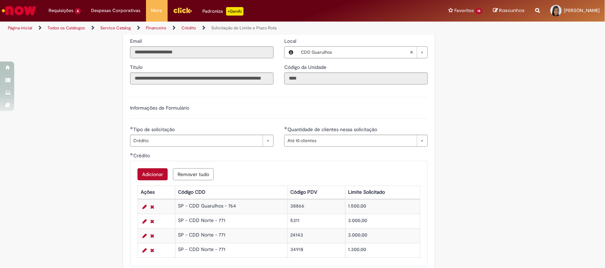
click at [146, 174] on button "Adicionar" at bounding box center [152, 175] width 30 height 12
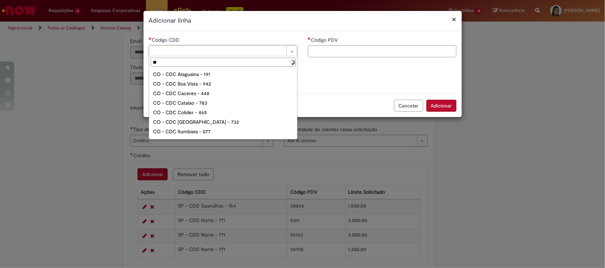
type input "***"
type input "**********"
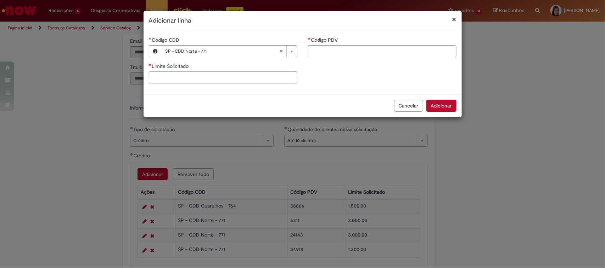
click at [319, 50] on input "Código PDV" at bounding box center [382, 51] width 148 height 12
paste input "*****"
type input "*****"
click at [283, 78] on input "Limite Solicitado" at bounding box center [223, 78] width 148 height 12
type input "********"
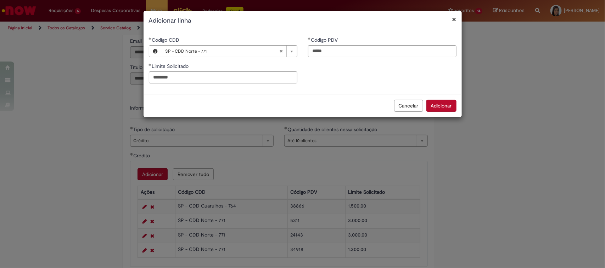
click at [336, 76] on div "**********" at bounding box center [302, 62] width 318 height 52
click at [436, 106] on button "Adicionar" at bounding box center [441, 106] width 30 height 12
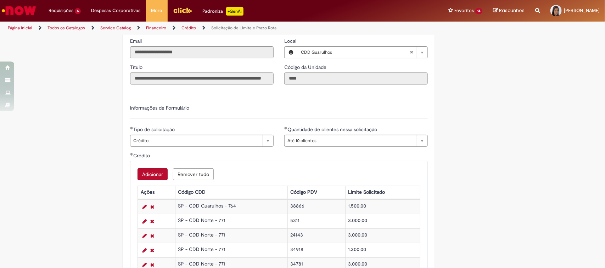
scroll to position [310, 0]
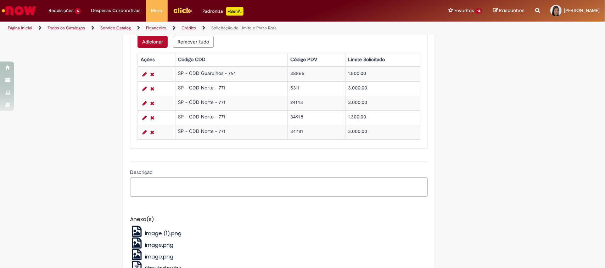
click at [187, 187] on textarea "Descrição" at bounding box center [279, 187] width 298 height 19
type textarea "*"
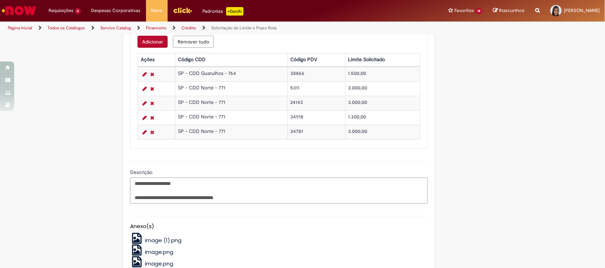
scroll to position [415, 0]
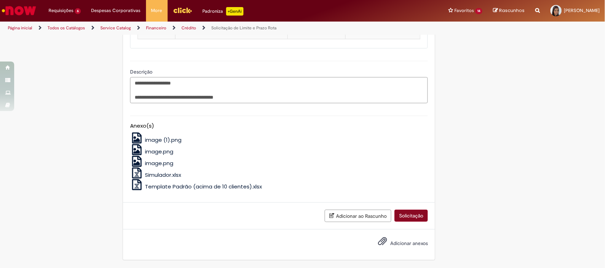
type textarea "**********"
click at [417, 214] on button "Solicitação" at bounding box center [410, 216] width 33 height 12
